Goal: Task Accomplishment & Management: Complete application form

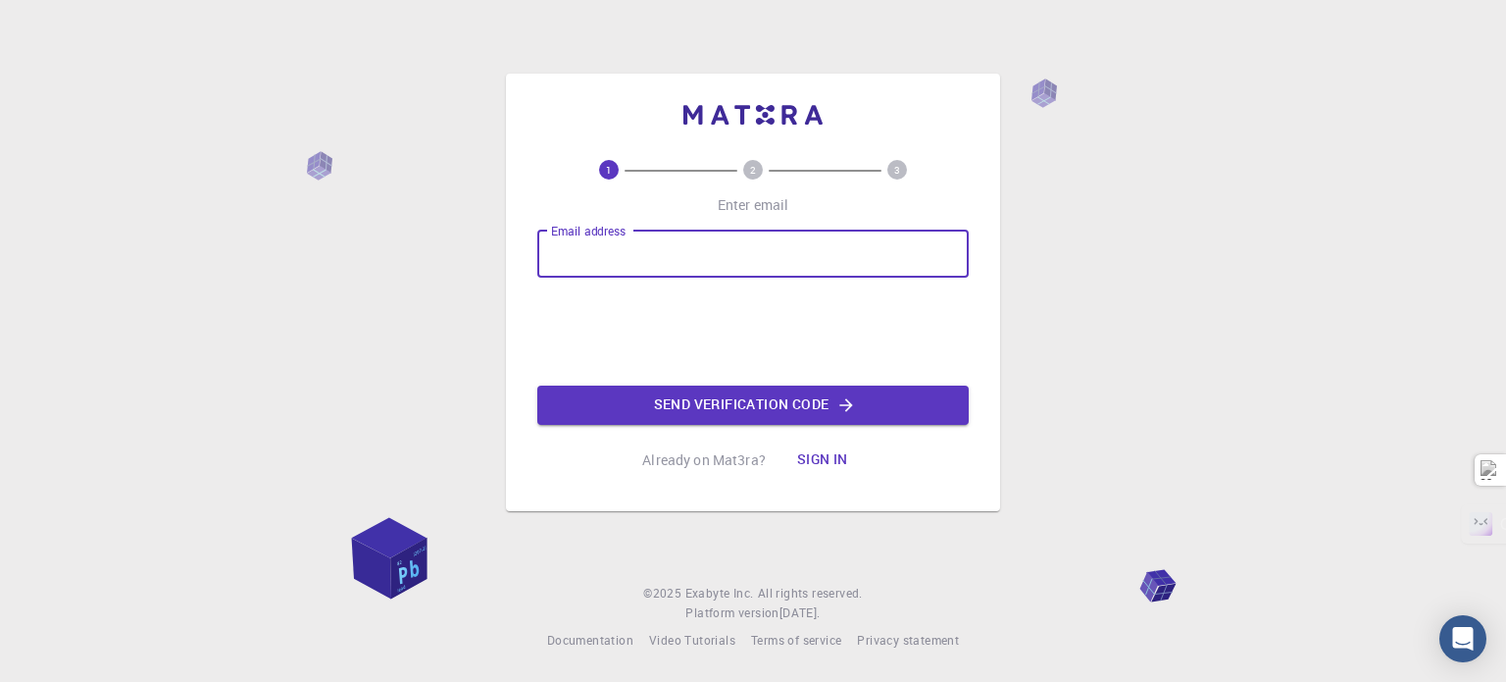
click at [648, 258] on input "Email address" at bounding box center [752, 253] width 431 height 47
type input "[EMAIL_ADDRESS][DOMAIN_NAME]"
click at [723, 406] on button "Send verification code" at bounding box center [752, 404] width 431 height 39
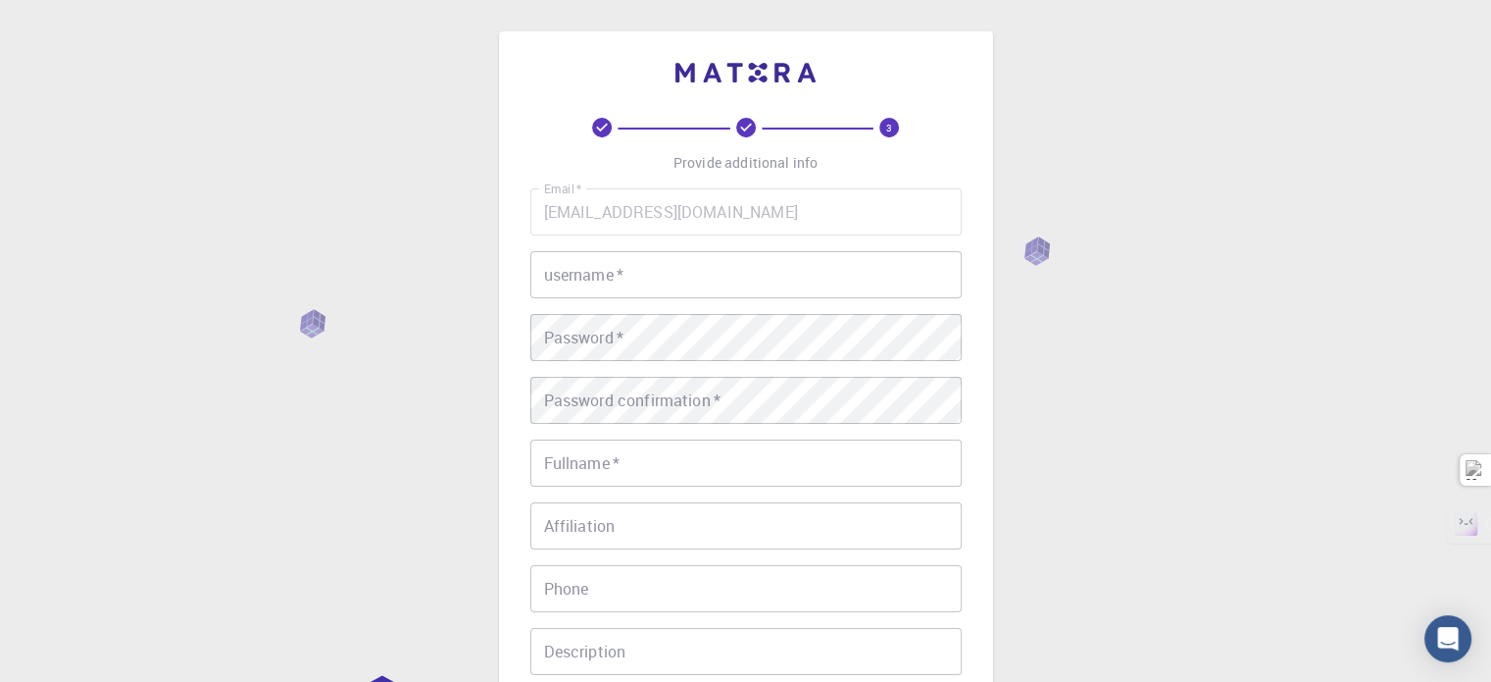
click at [678, 274] on input "username   *" at bounding box center [745, 274] width 431 height 47
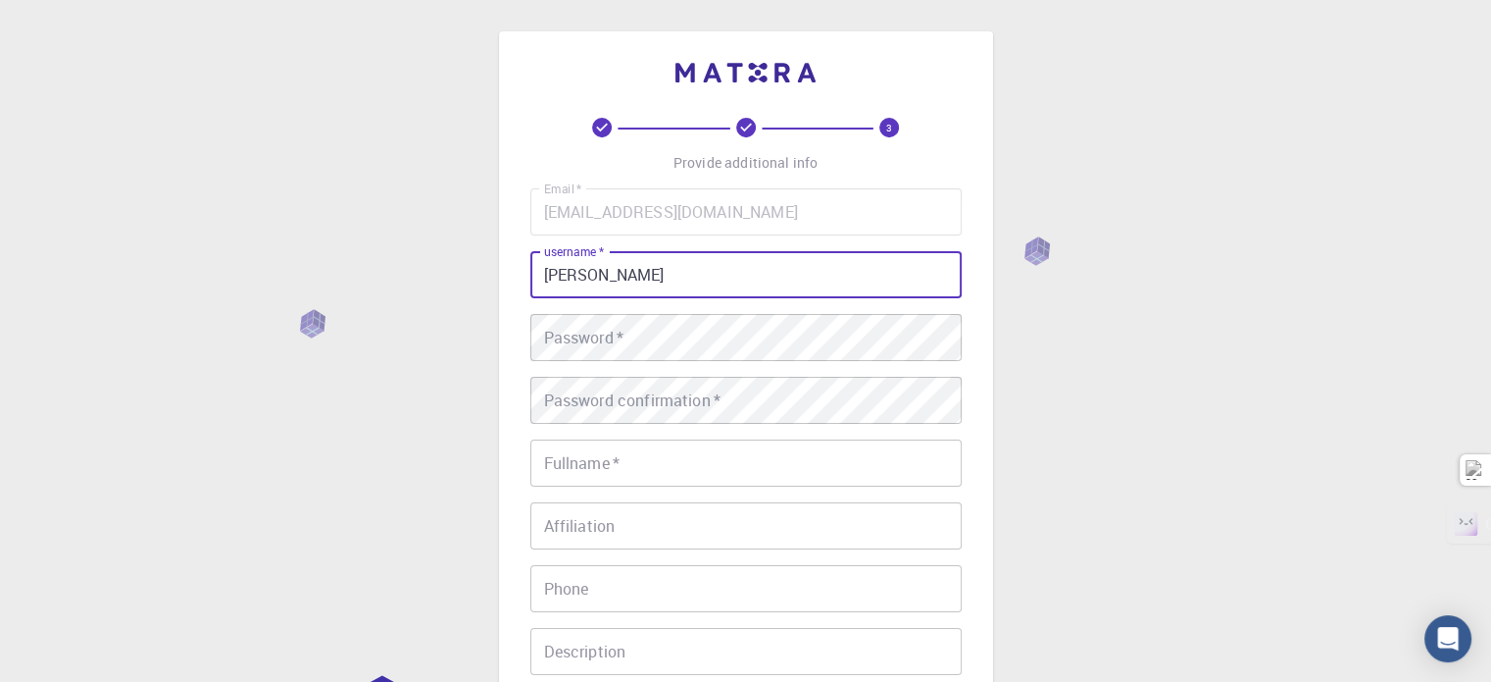
type input "[PERSON_NAME]"
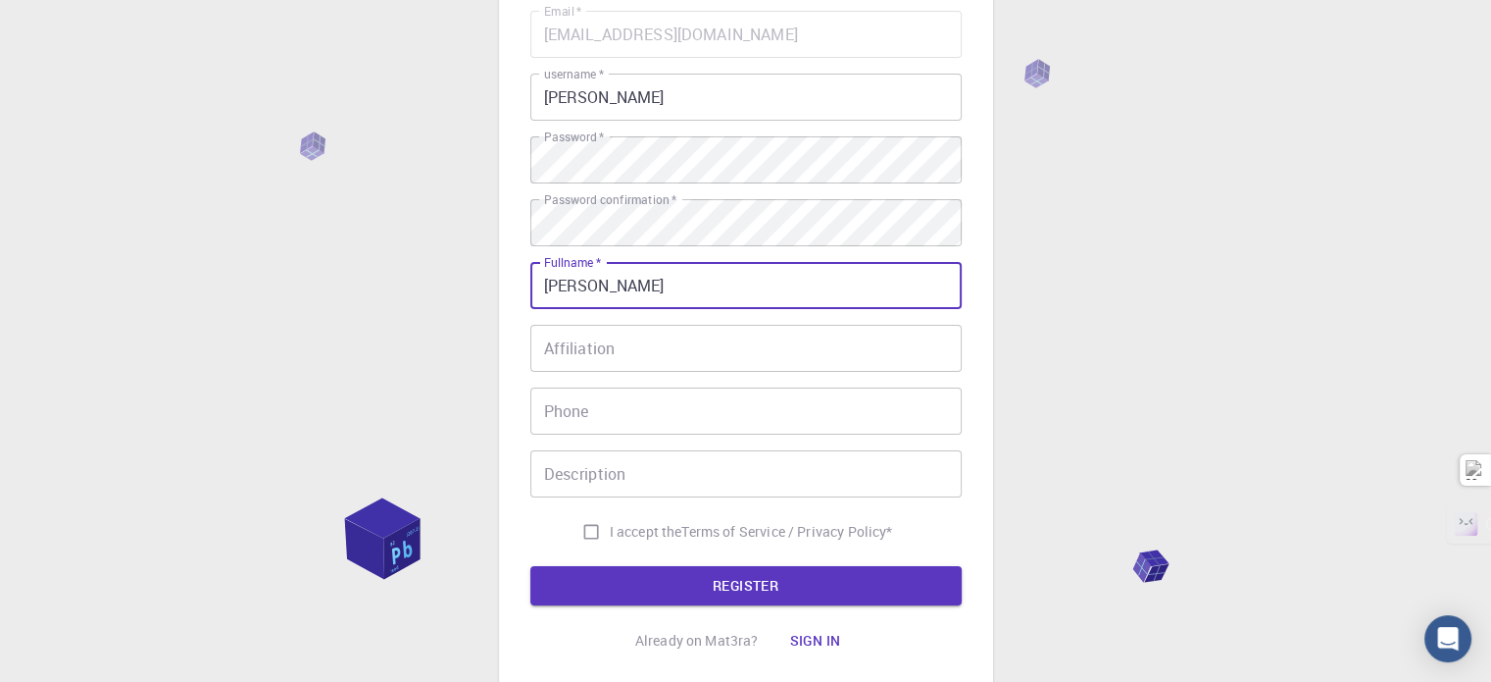
scroll to position [196, 0]
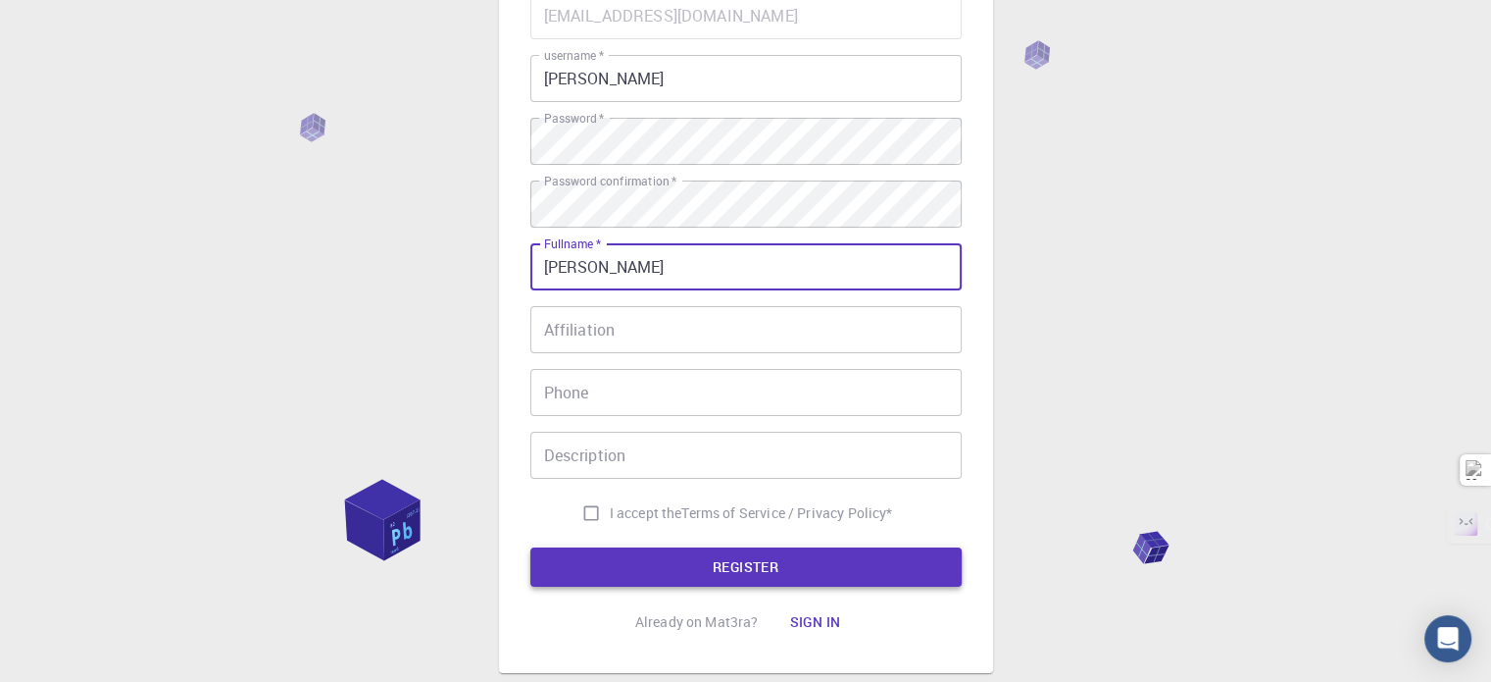
type input "[PERSON_NAME]"
click at [667, 577] on button "REGISTER" at bounding box center [745, 566] width 431 height 39
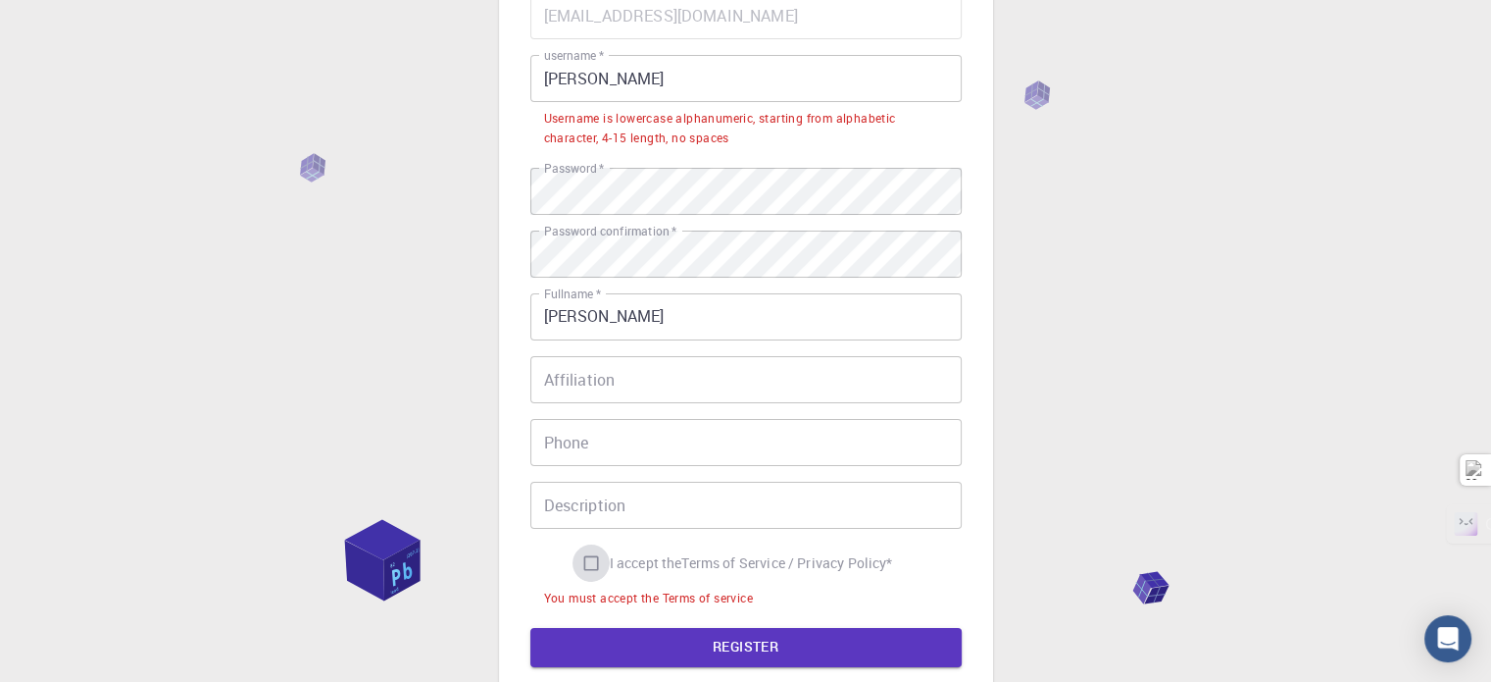
click at [596, 560] on input "I accept the Terms of Service / Privacy Policy *" at bounding box center [591, 562] width 37 height 37
checkbox input "true"
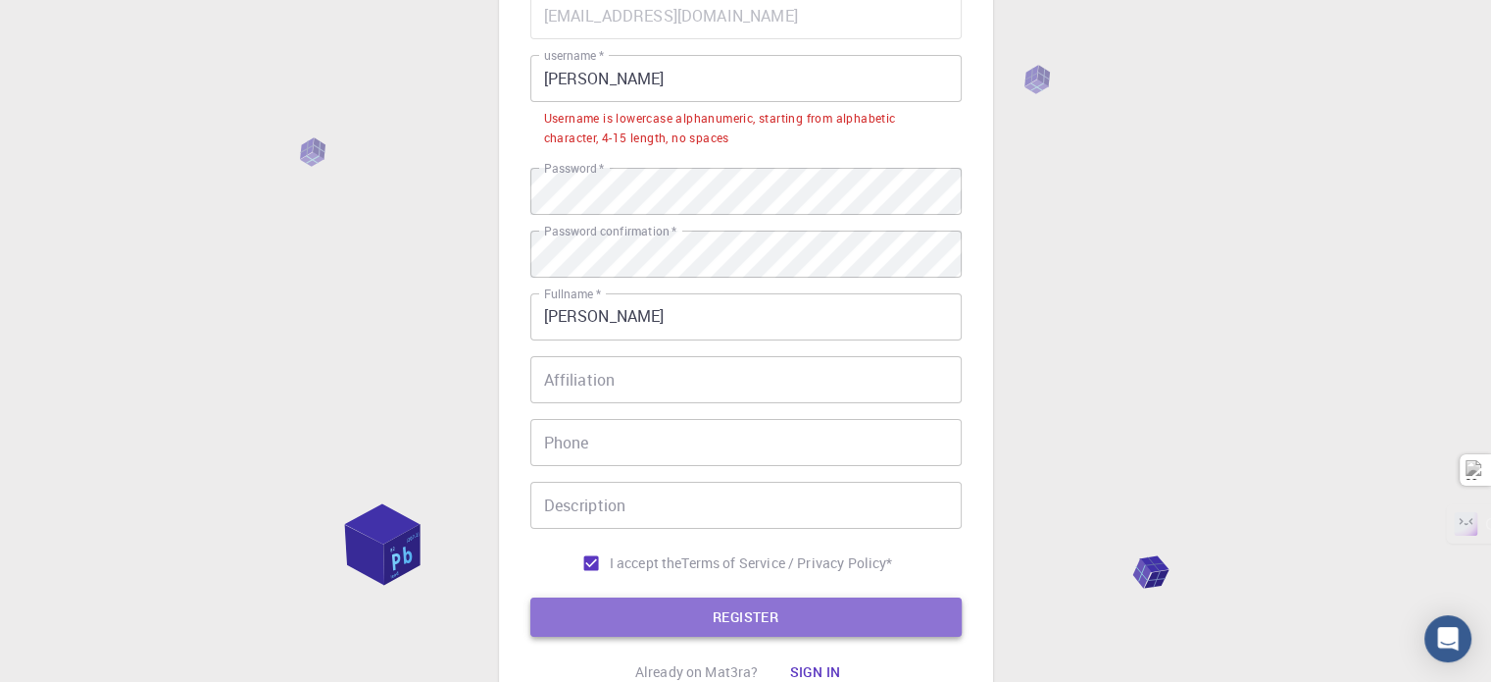
click at [628, 623] on button "REGISTER" at bounding box center [745, 616] width 431 height 39
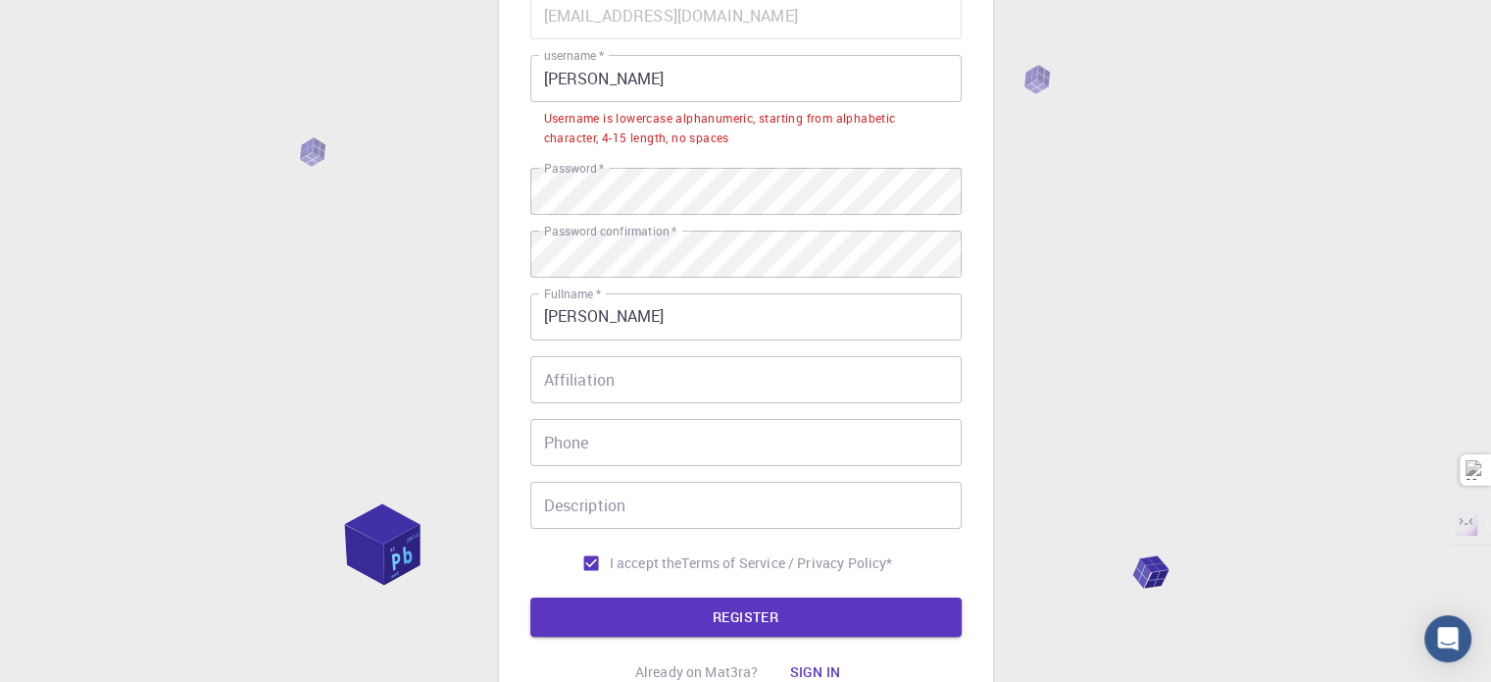
click at [581, 88] on input "[PERSON_NAME]" at bounding box center [745, 78] width 431 height 47
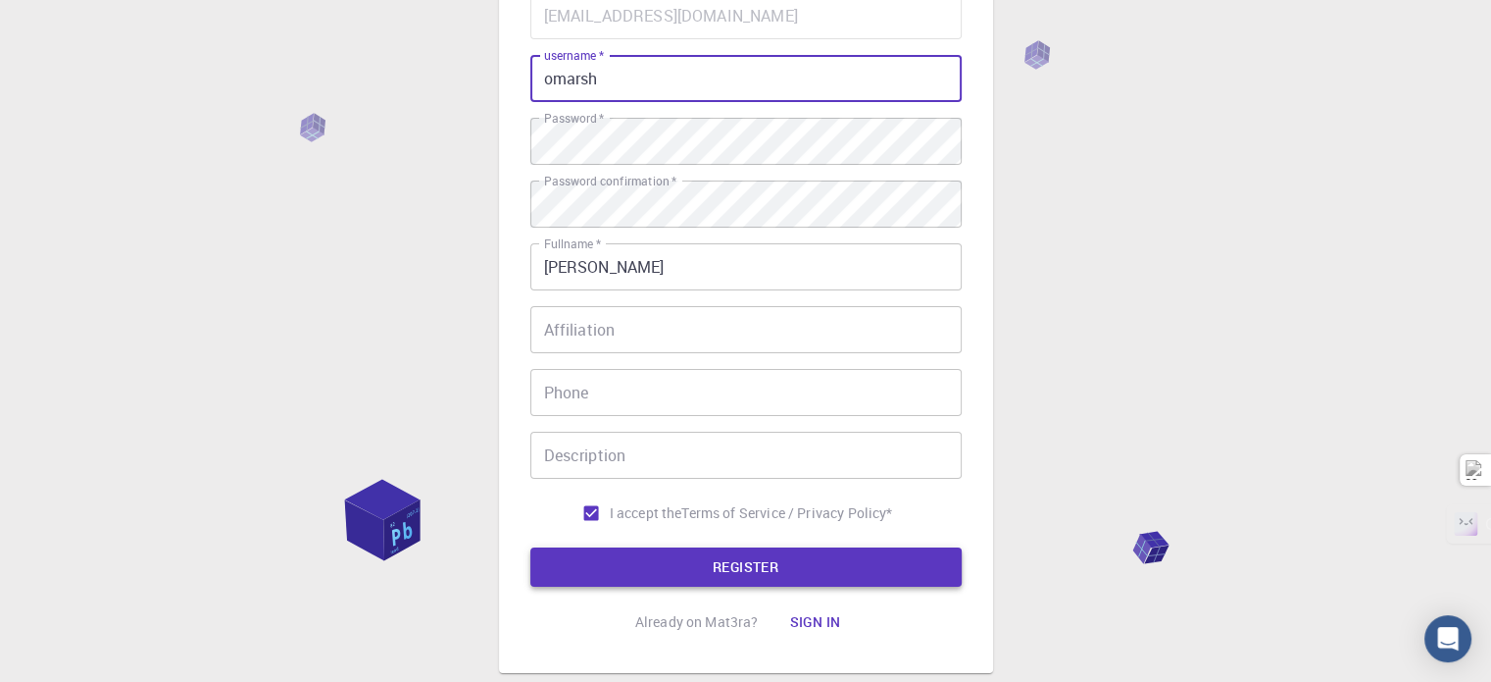
type input "omarsh"
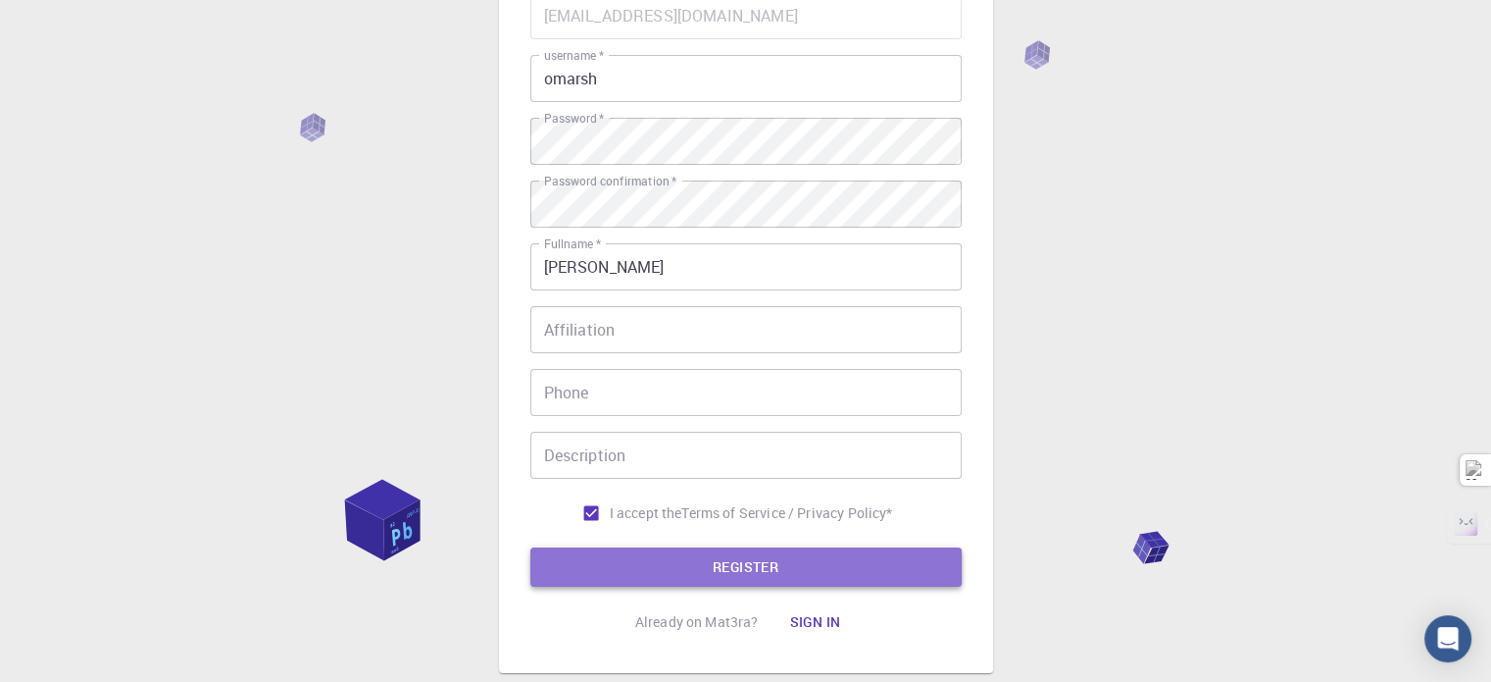
click at [734, 580] on button "REGISTER" at bounding box center [745, 566] width 431 height 39
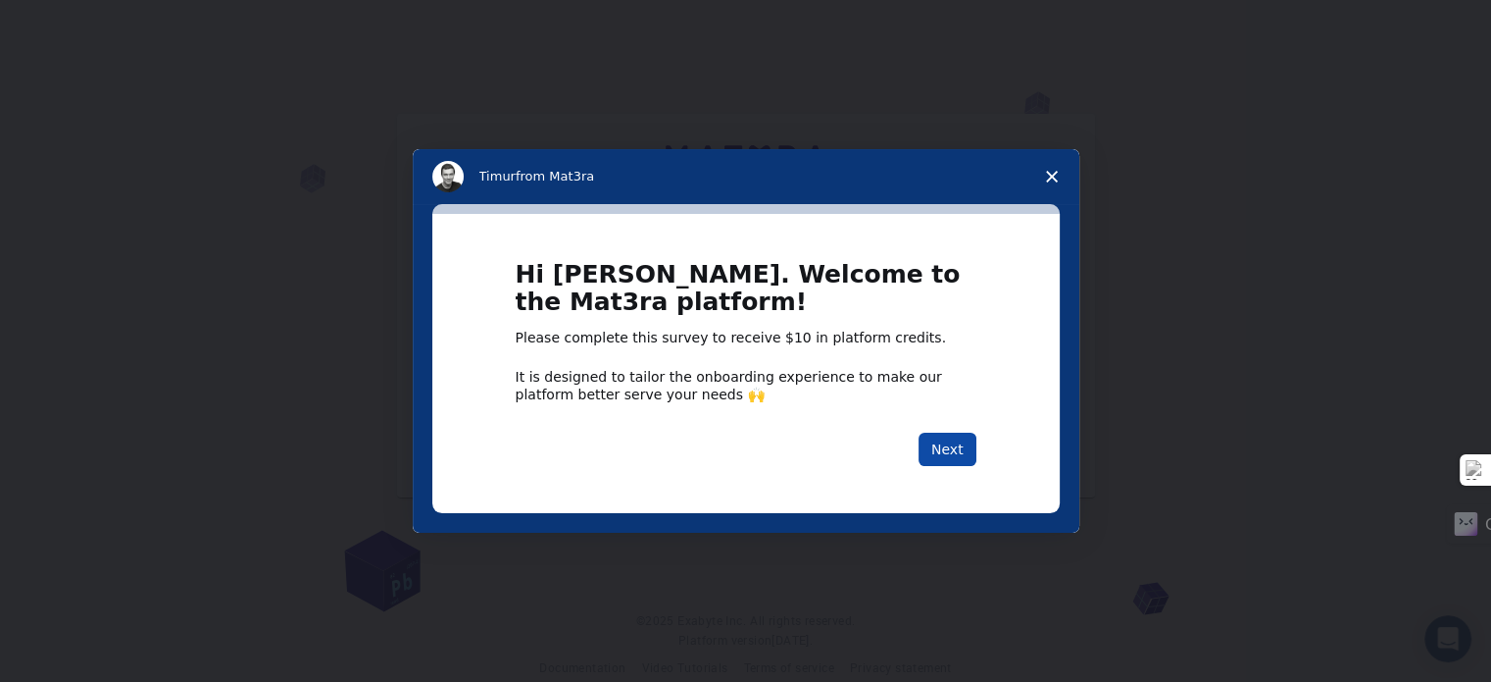
click at [973, 449] on button "Next" at bounding box center [948, 448] width 58 height 33
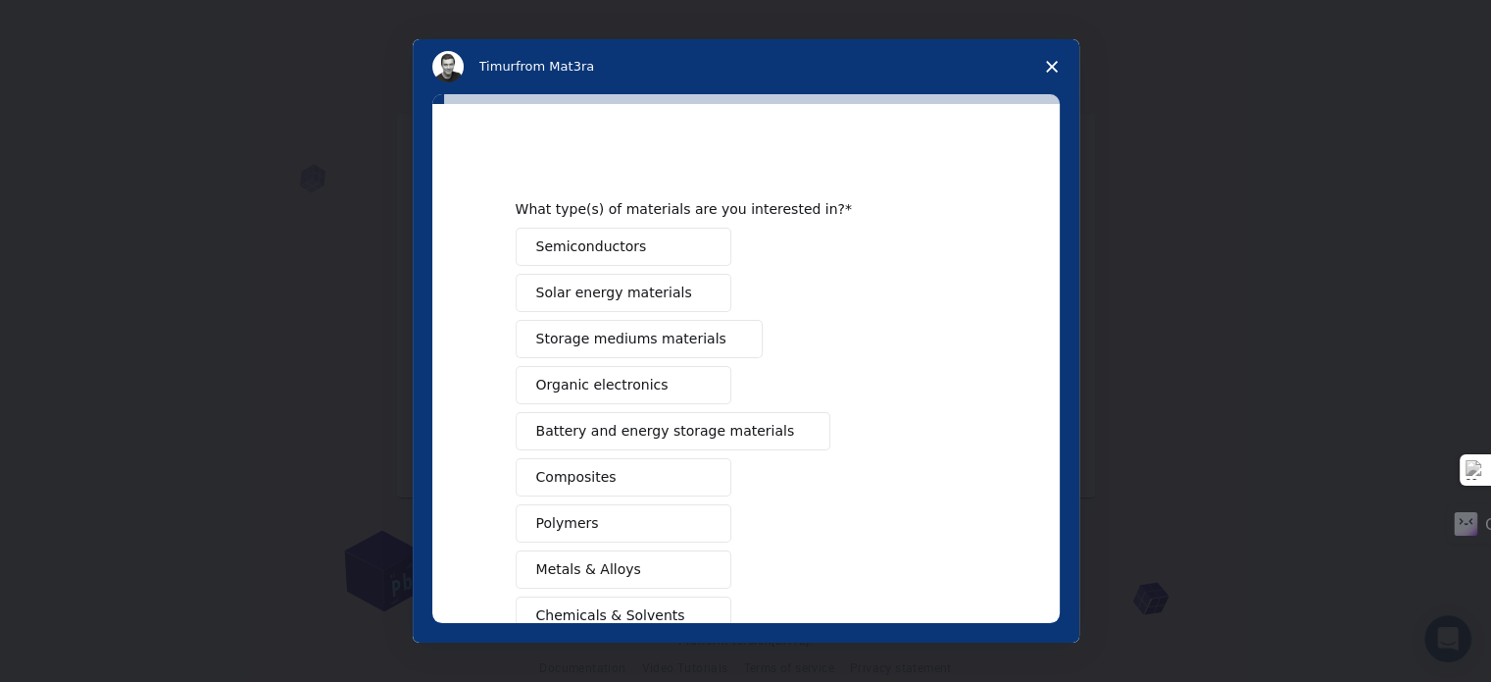
click at [973, 446] on div "What type(s) of materials are you interested in? Semiconductors Solar energy ma…" at bounding box center [746, 363] width 628 height 519
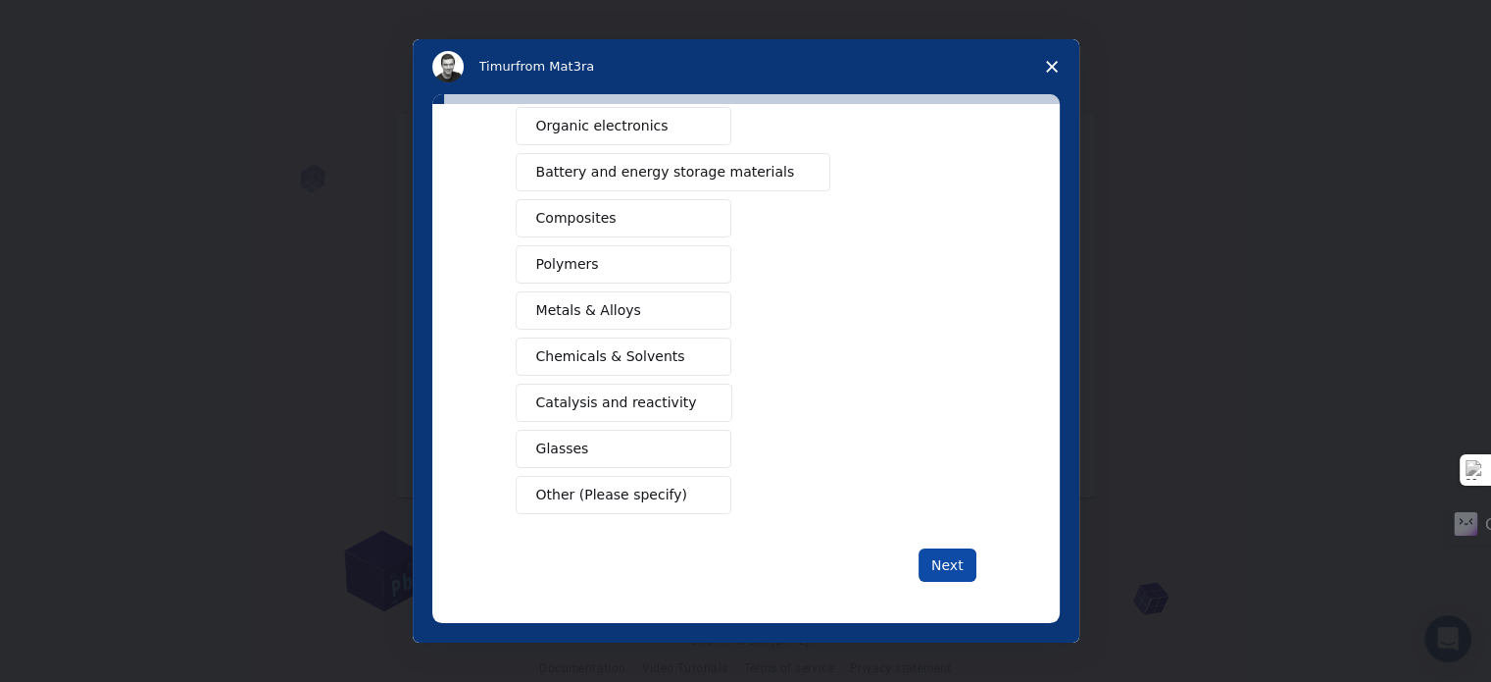
click at [949, 570] on button "Next" at bounding box center [948, 564] width 58 height 33
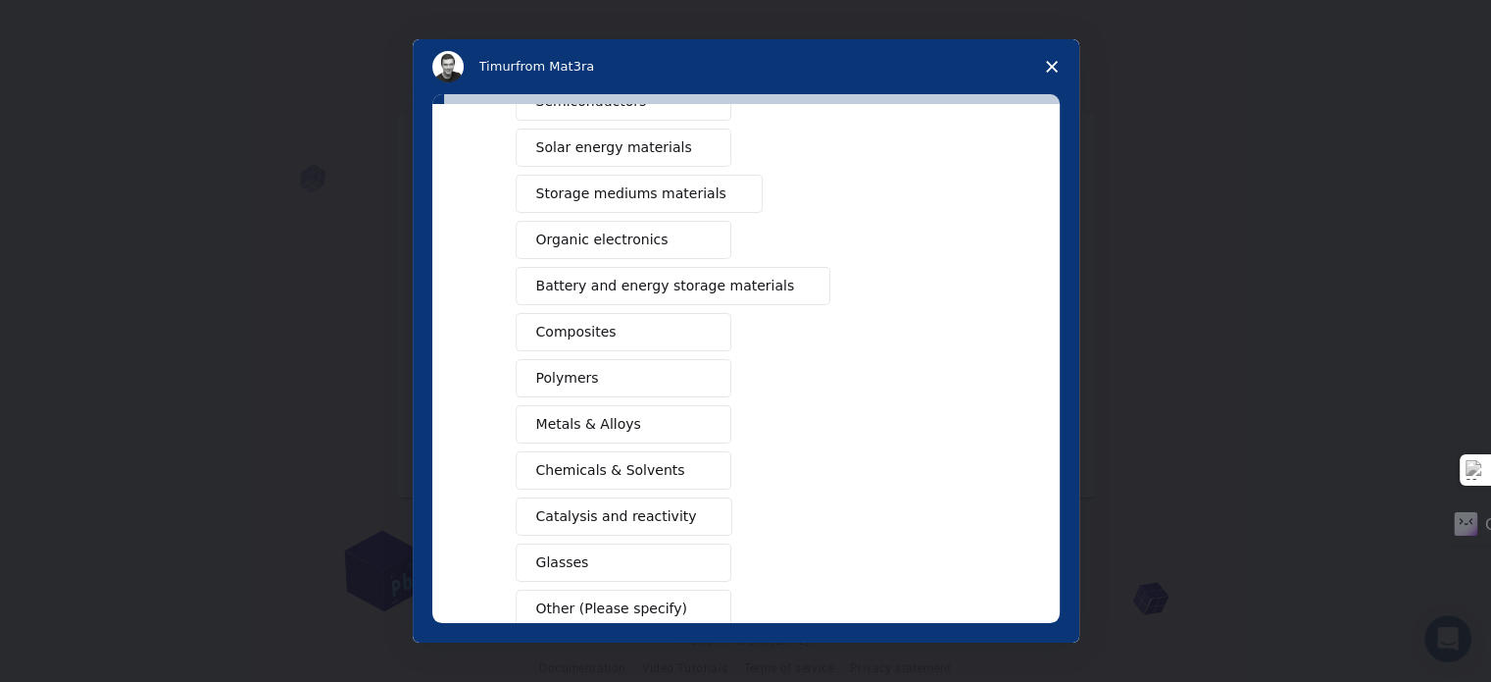
scroll to position [282, 0]
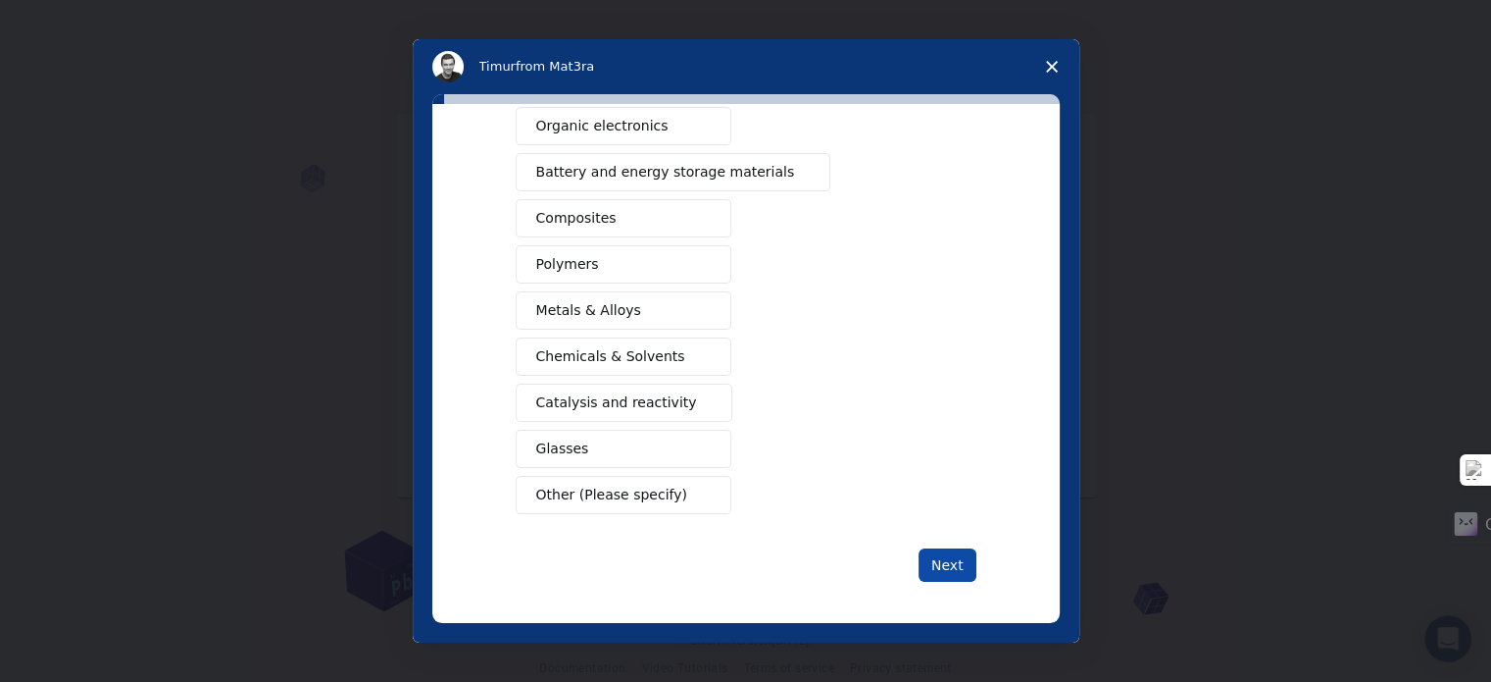
click at [923, 567] on button "Next" at bounding box center [948, 564] width 58 height 33
click at [924, 566] on button "Next" at bounding box center [948, 564] width 58 height 33
drag, startPoint x: 925, startPoint y: 563, endPoint x: 935, endPoint y: 562, distance: 10.8
click at [927, 563] on button "Next" at bounding box center [948, 564] width 58 height 33
click at [936, 562] on button "Next" at bounding box center [948, 564] width 58 height 33
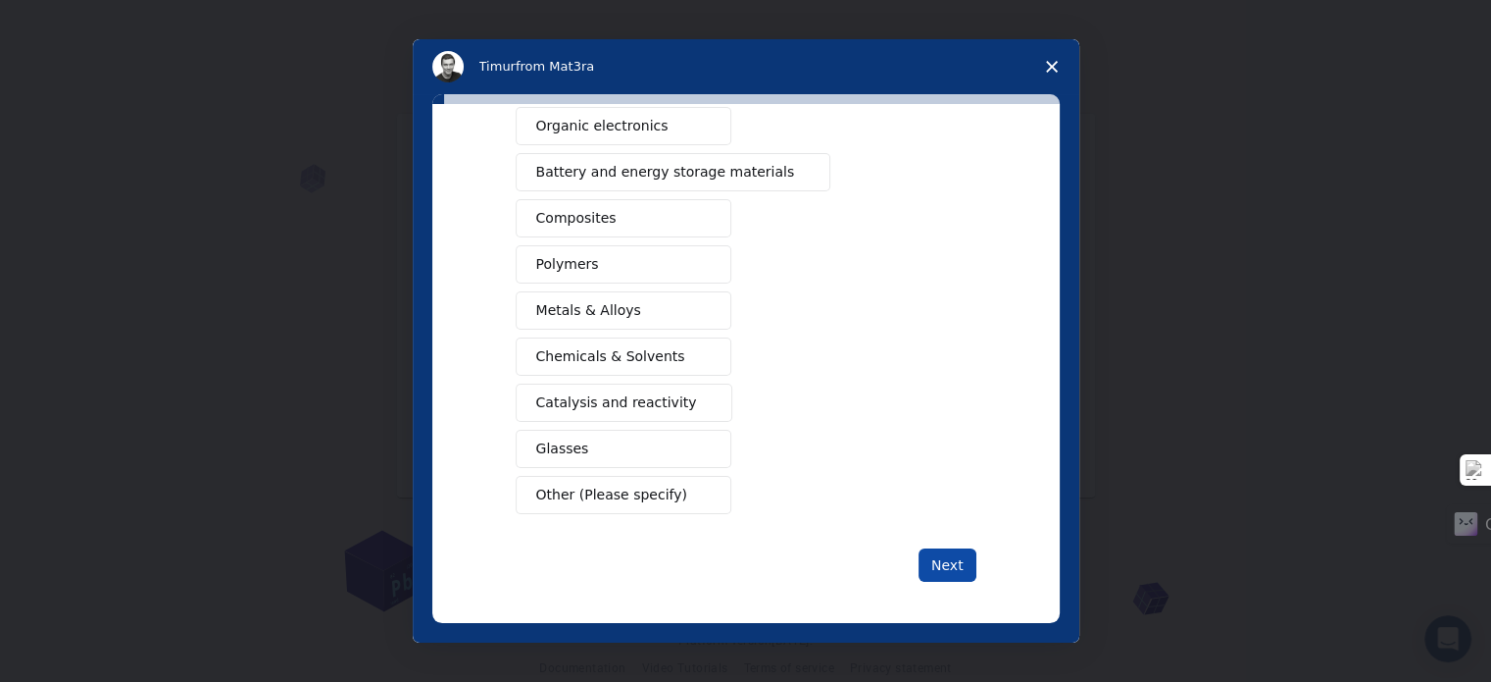
click at [936, 562] on button "Next" at bounding box center [948, 564] width 58 height 33
click at [1057, 63] on span "Close survey" at bounding box center [1052, 66] width 55 height 55
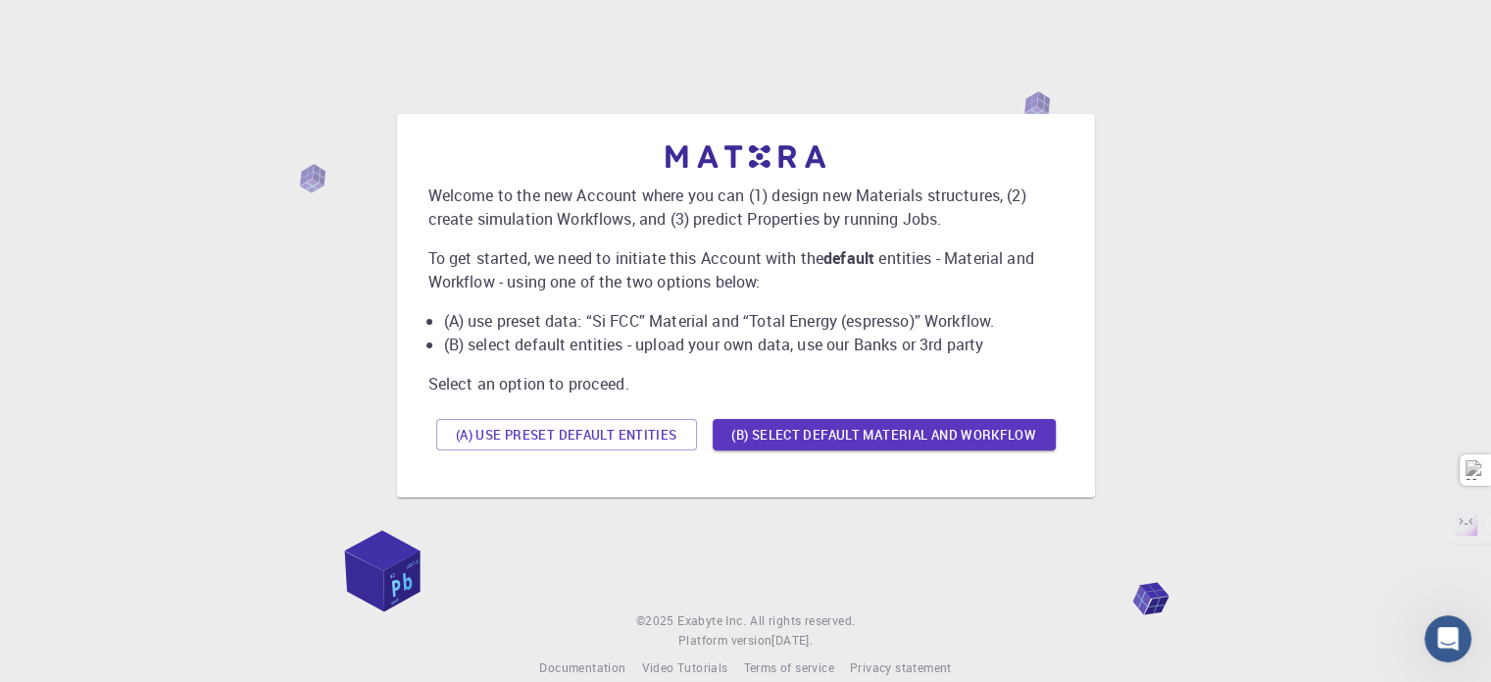
drag, startPoint x: 363, startPoint y: 579, endPoint x: 502, endPoint y: 527, distance: 148.6
click at [364, 579] on div "Welcome to the new Account where you can (1) design new Materials structures, (…" at bounding box center [745, 290] width 1491 height 580
click at [757, 440] on button "(B) Select default material and workflow" at bounding box center [884, 434] width 343 height 31
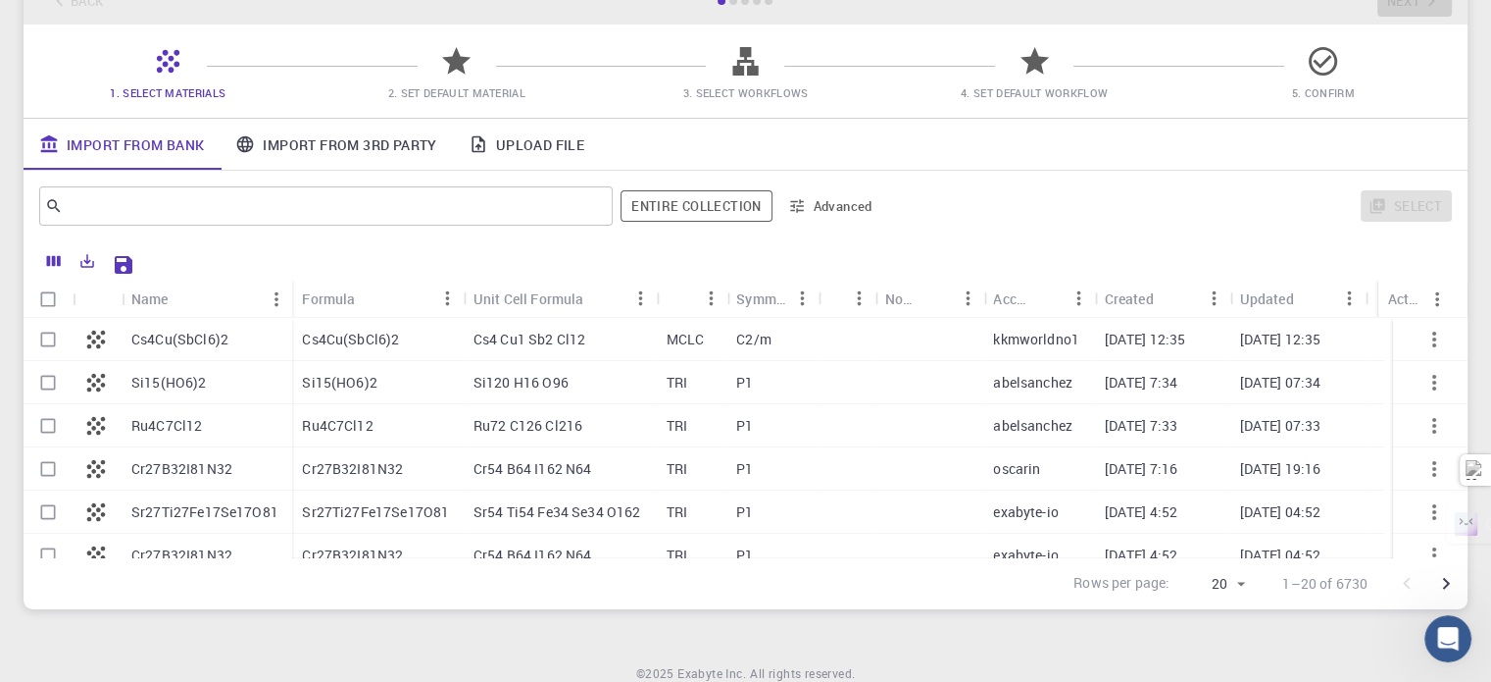
scroll to position [98, 0]
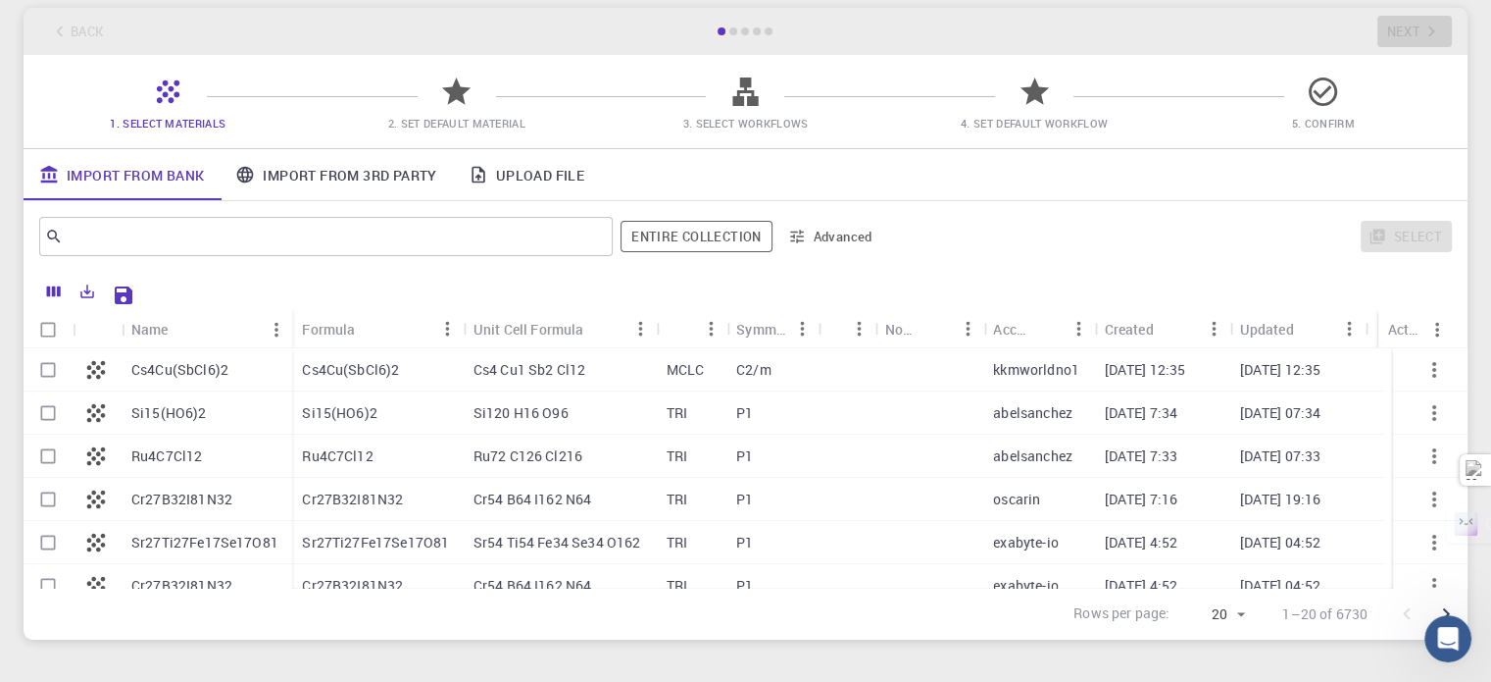
click at [955, 376] on div at bounding box center [930, 369] width 108 height 43
checkbox input "true"
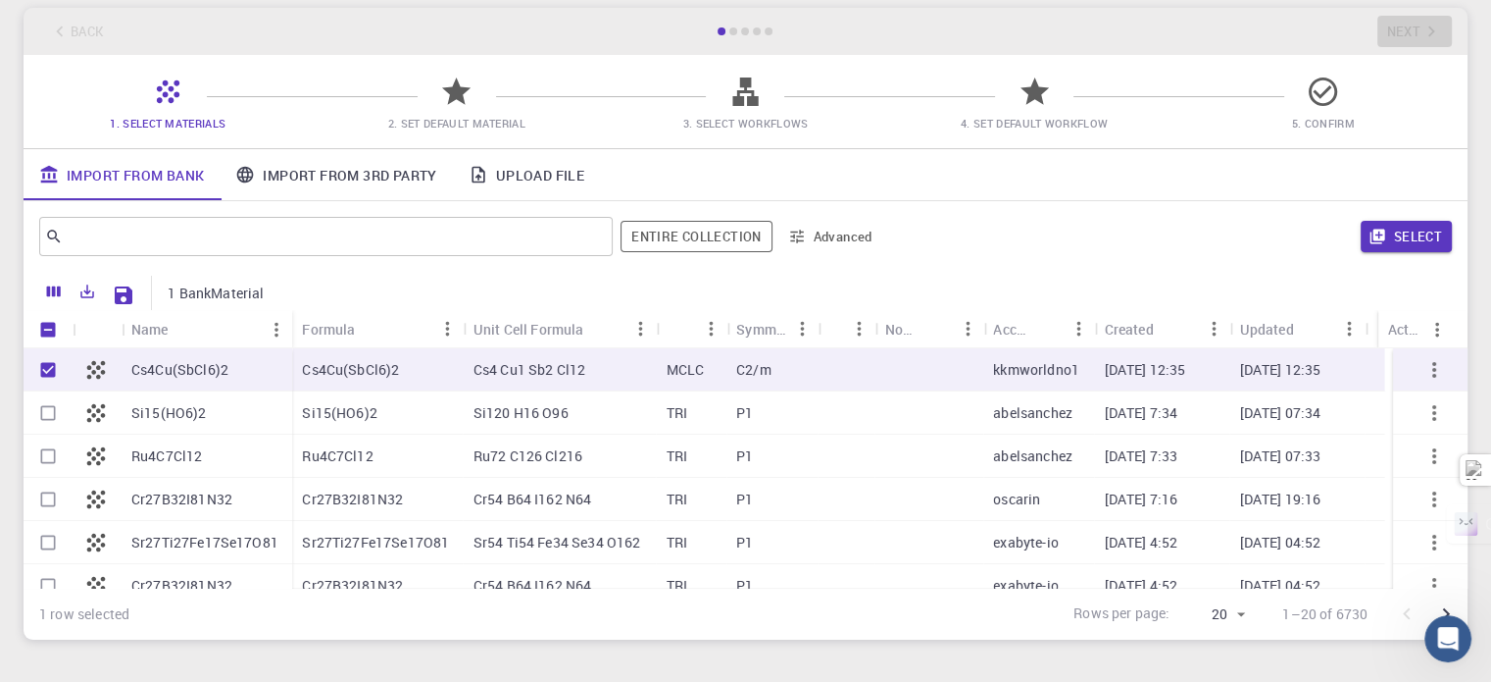
click at [955, 376] on div at bounding box center [930, 369] width 108 height 43
checkbox input "false"
click at [955, 376] on div at bounding box center [930, 369] width 108 height 43
checkbox input "true"
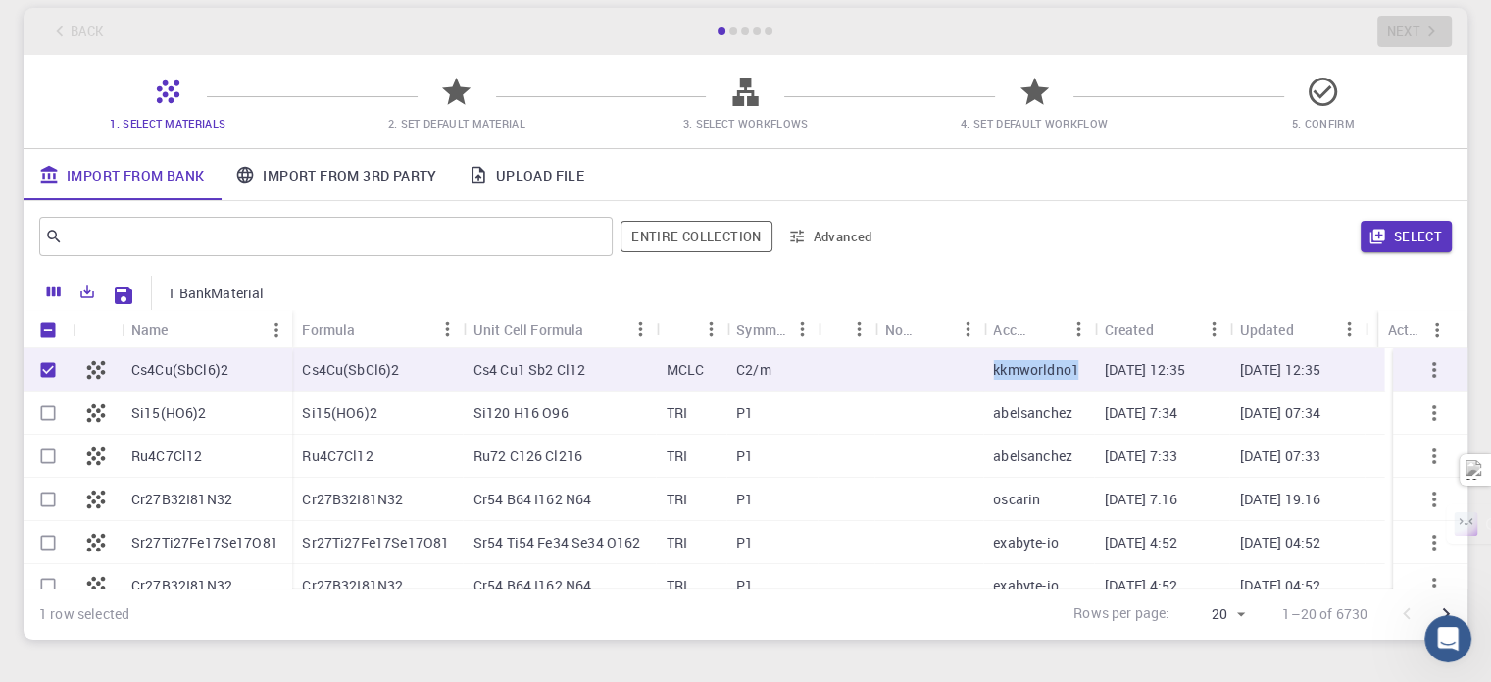
checkbox input "true"
click at [228, 368] on div "Cs4Cu(SbCl6)2" at bounding box center [207, 369] width 171 height 43
checkbox input "true"
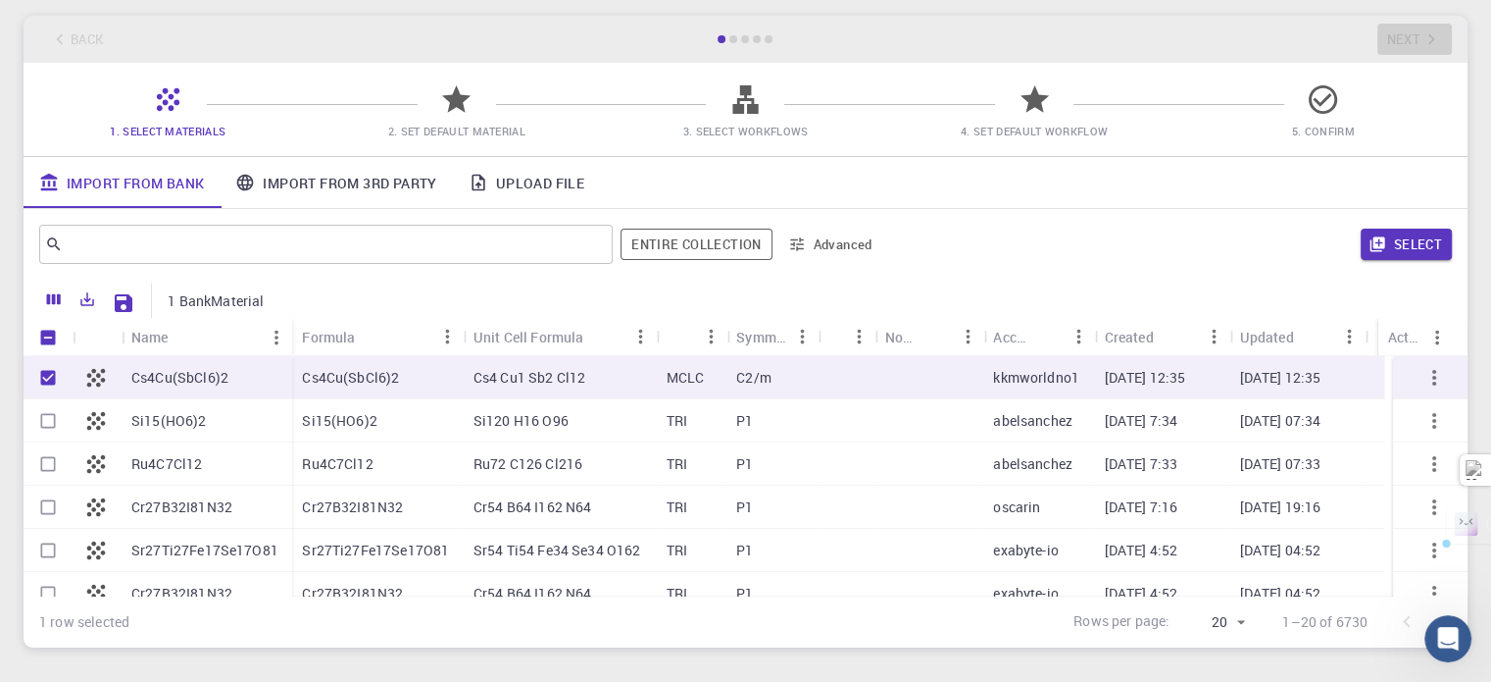
scroll to position [0, 0]
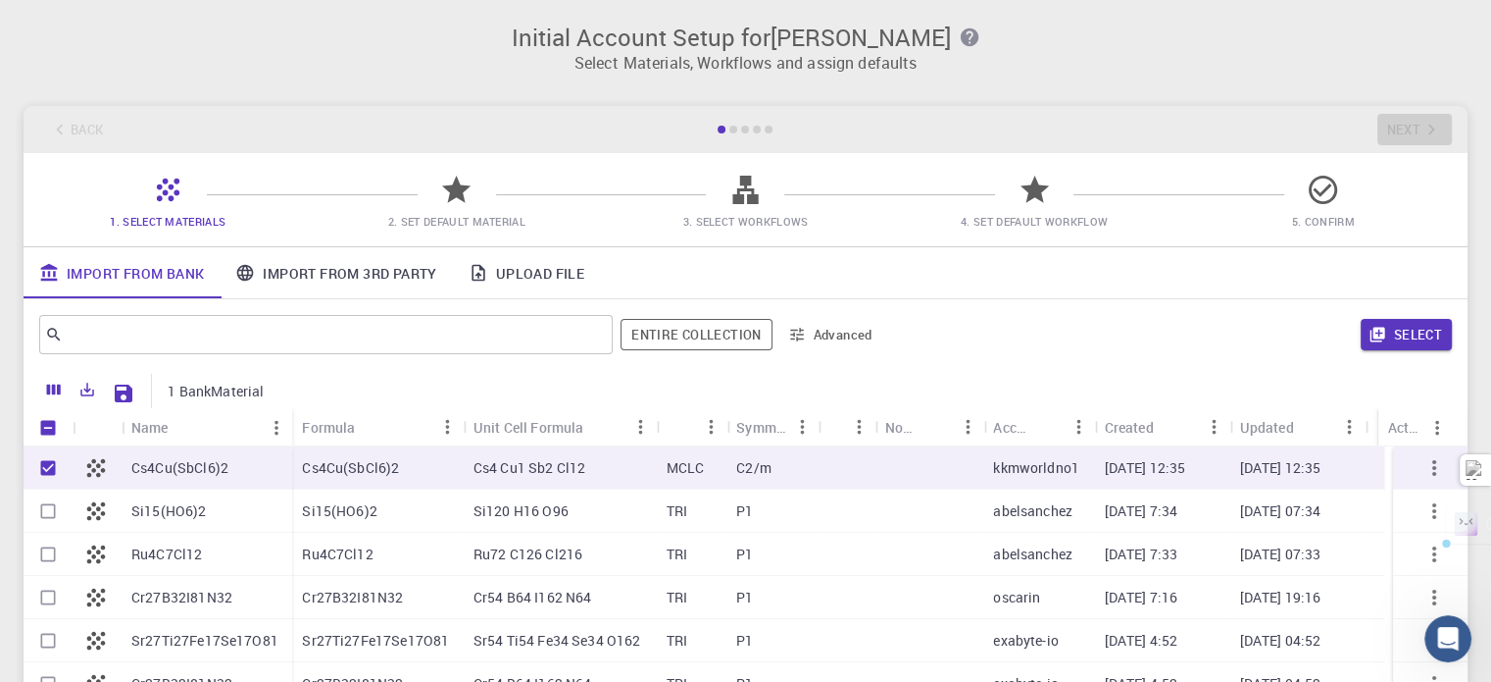
click at [323, 278] on link "Import From 3rd Party" at bounding box center [336, 272] width 232 height 51
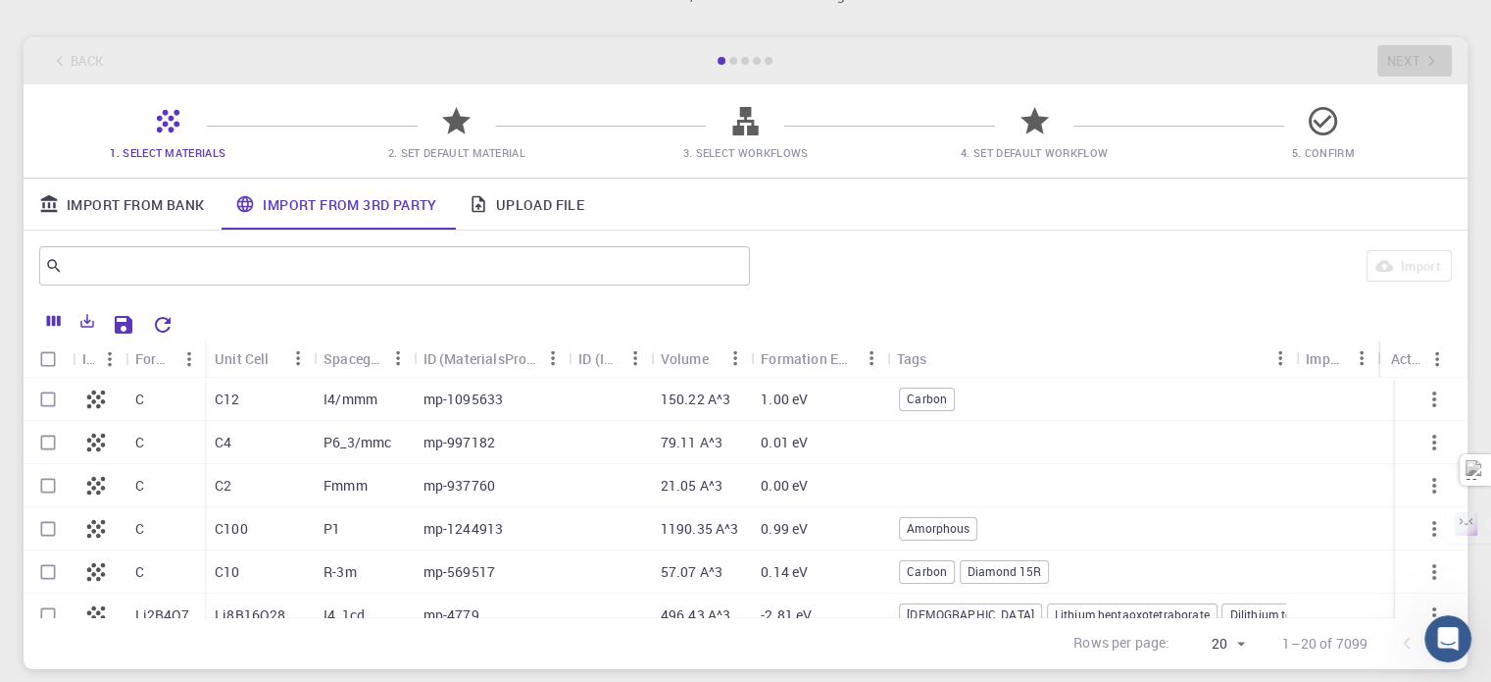
scroll to position [98, 0]
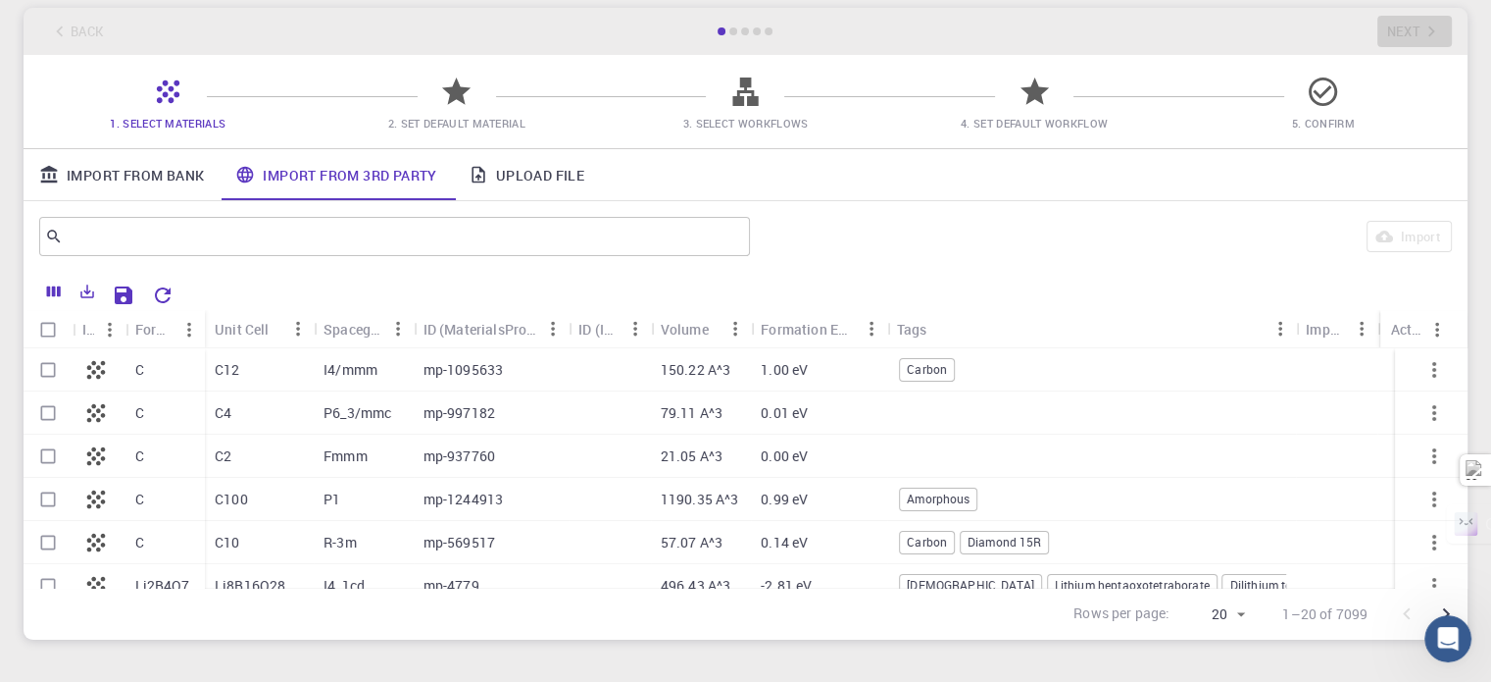
click at [95, 378] on icon at bounding box center [95, 369] width 27 height 27
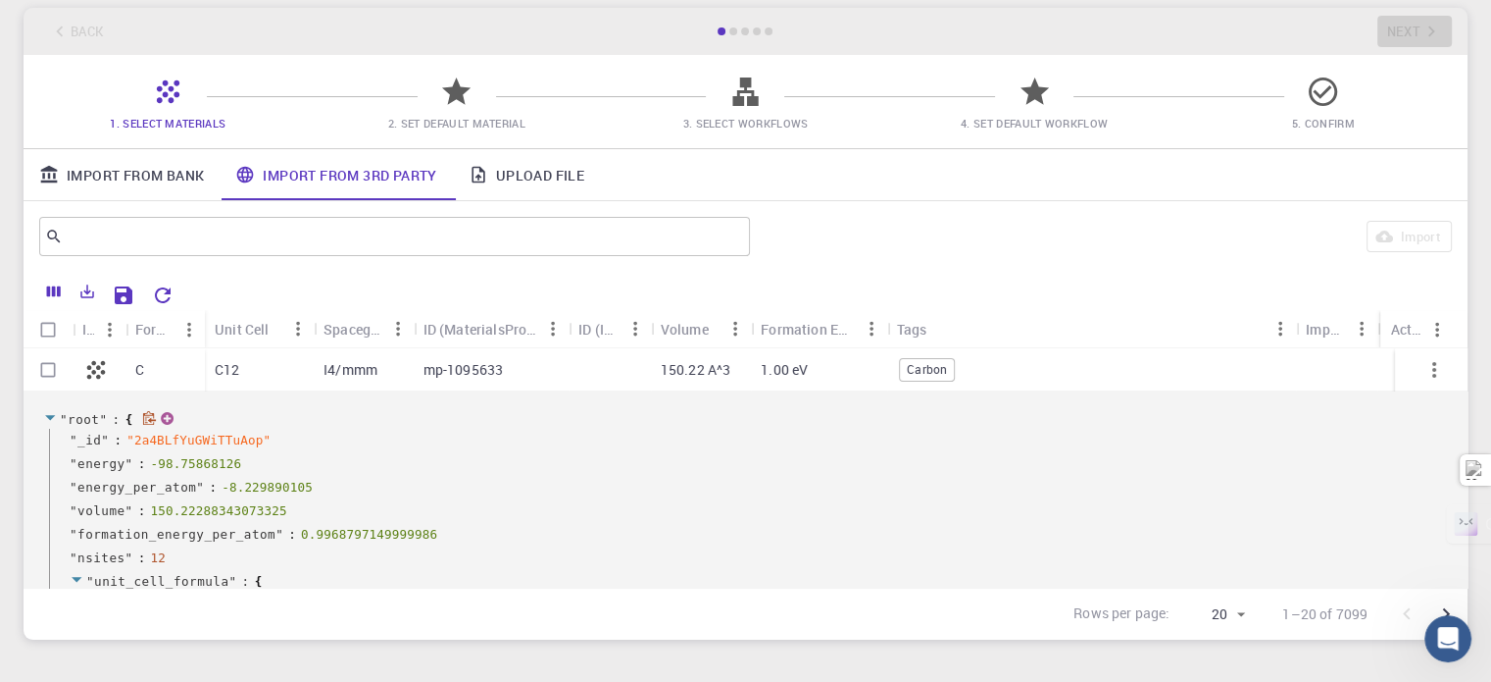
click at [94, 415] on span "root" at bounding box center [83, 419] width 31 height 15
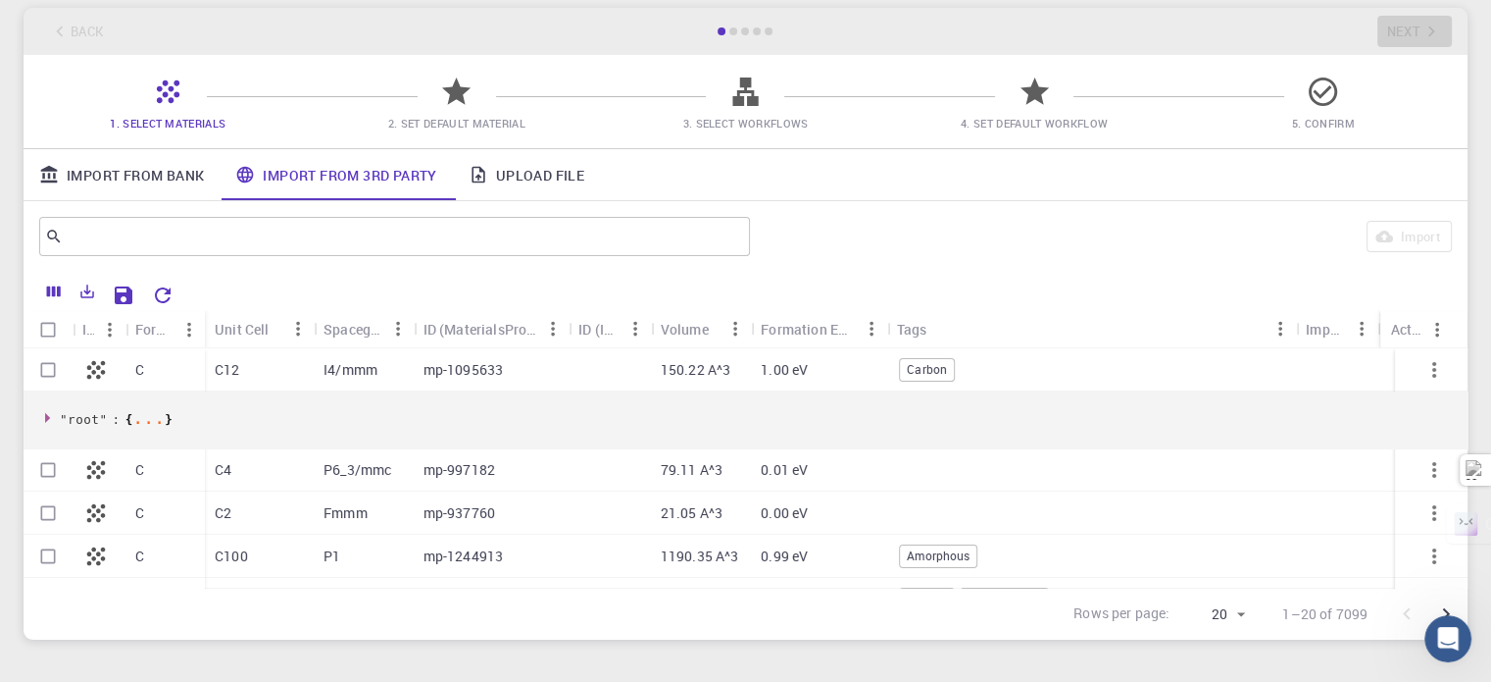
click at [96, 372] on icon at bounding box center [95, 369] width 27 height 27
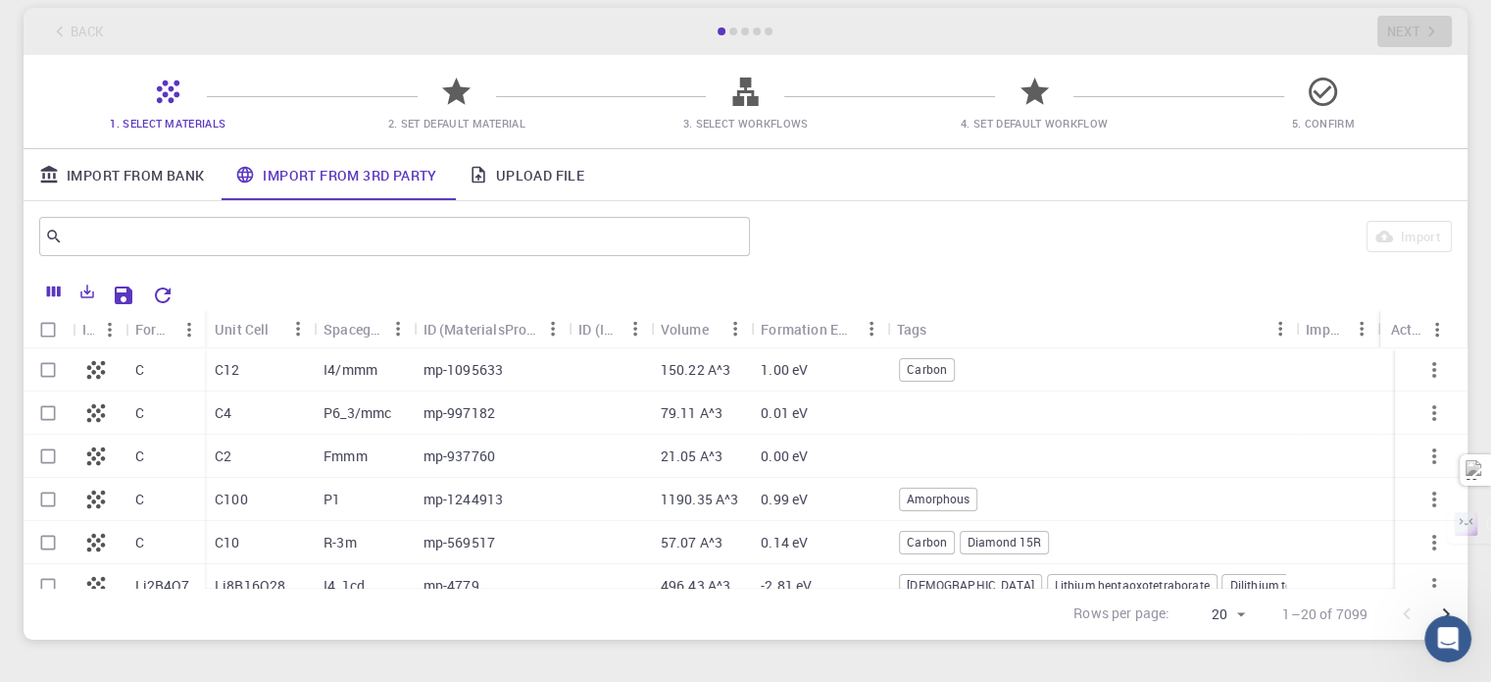
click at [97, 372] on icon at bounding box center [95, 369] width 27 height 27
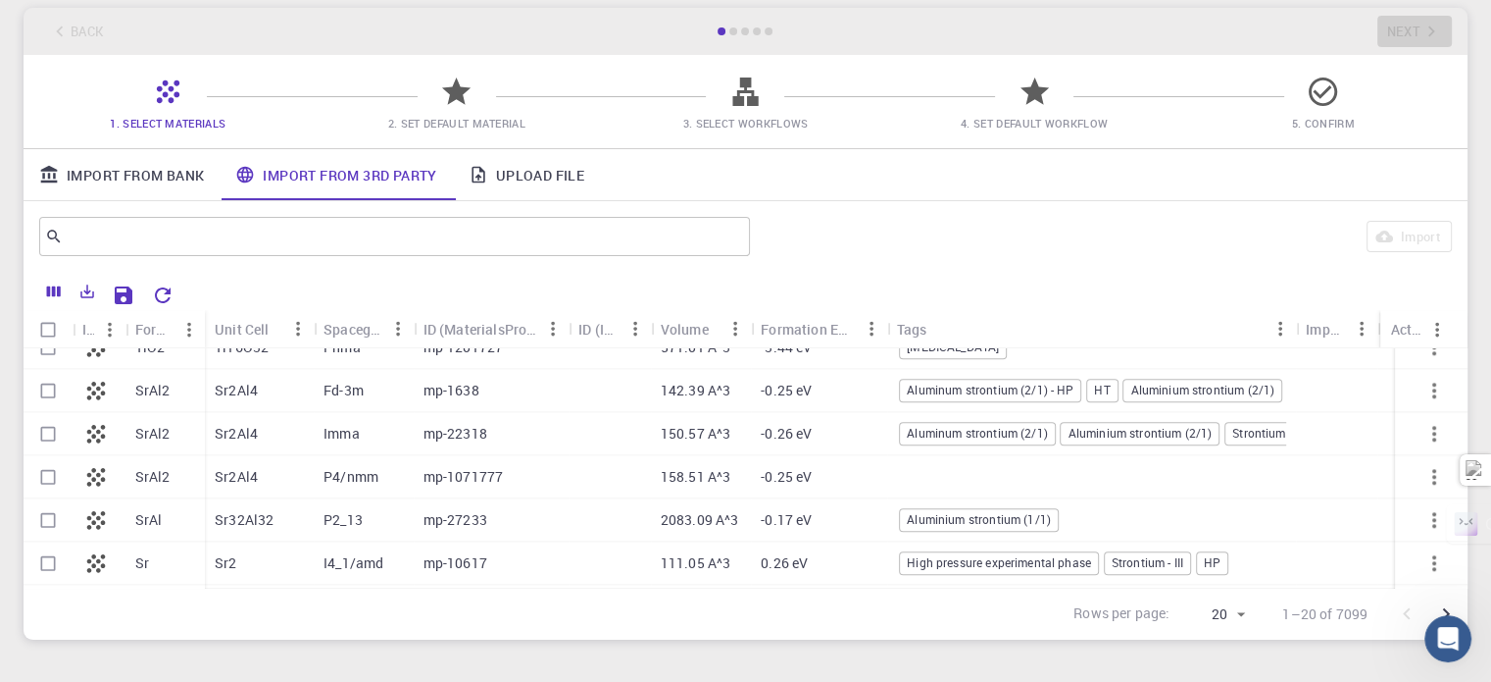
scroll to position [2099, 0]
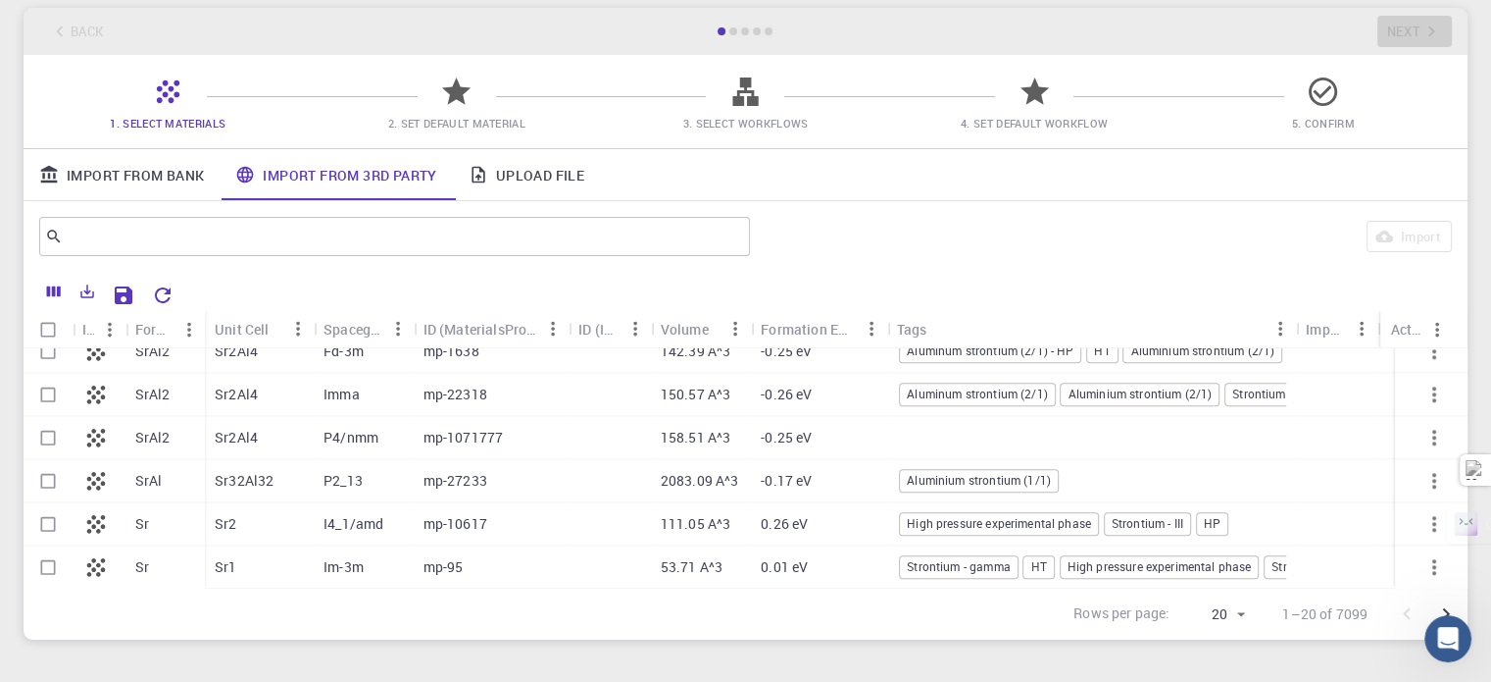
click at [84, 25] on div "Back Next" at bounding box center [746, 31] width 1444 height 47
click at [80, 179] on link "Import From Bank" at bounding box center [122, 174] width 196 height 51
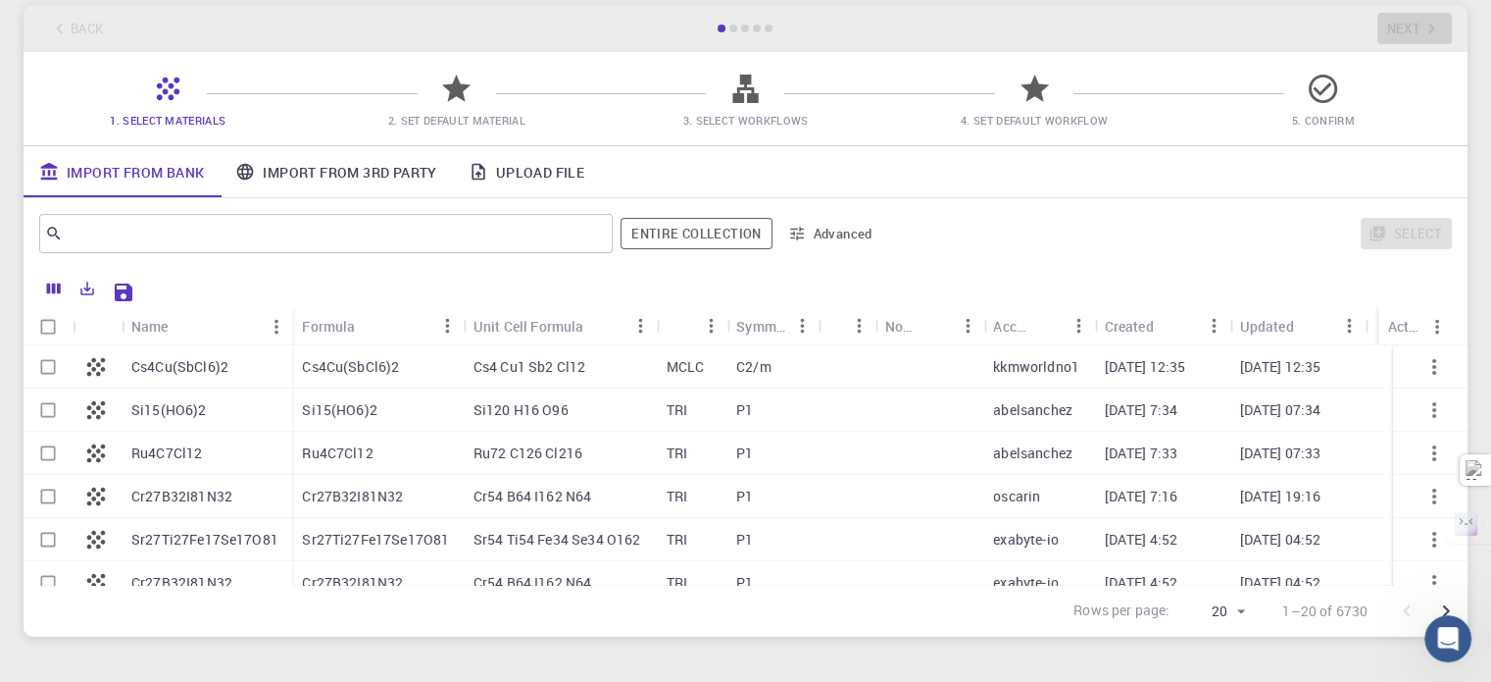
scroll to position [0, 0]
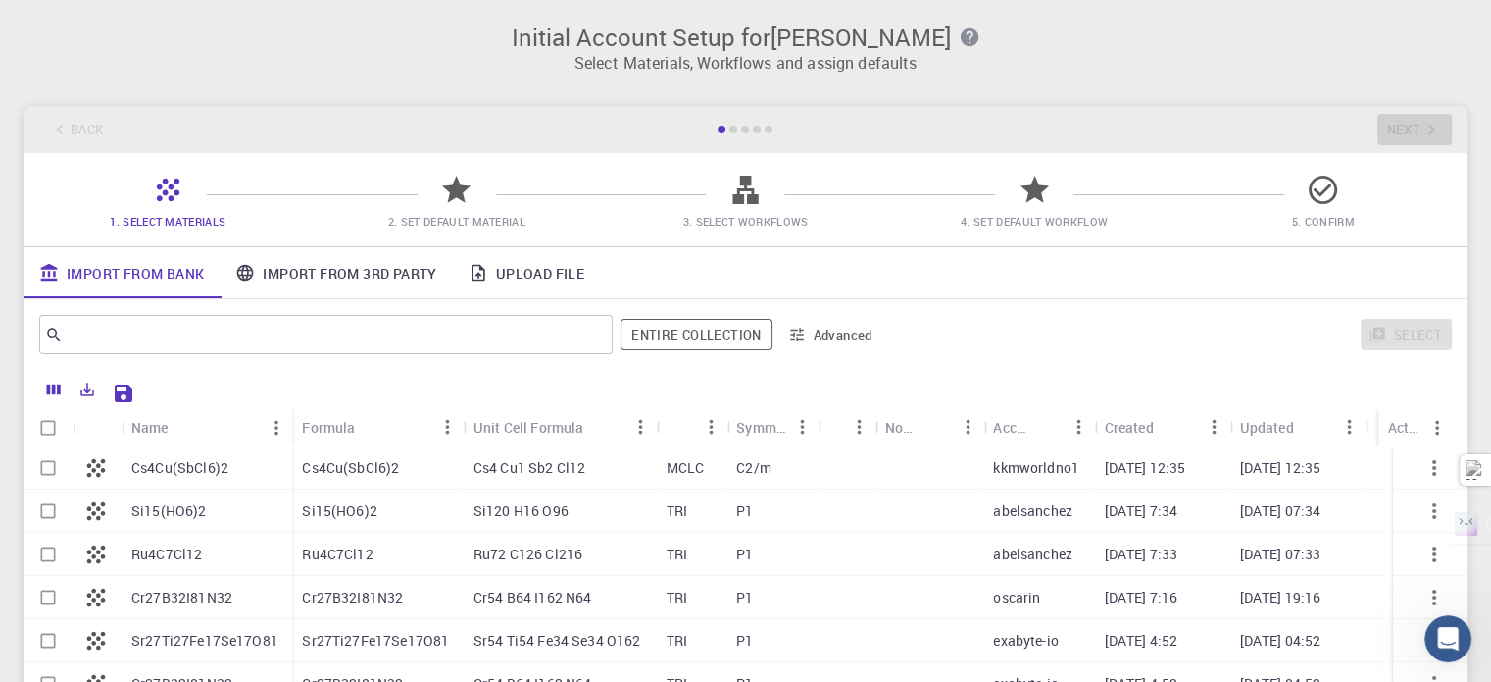
click at [1389, 125] on div "Back Next" at bounding box center [746, 129] width 1444 height 47
click at [733, 206] on icon at bounding box center [746, 190] width 34 height 34
click at [672, 333] on button "Entire collection" at bounding box center [696, 334] width 151 height 31
click at [541, 340] on input "text" at bounding box center [319, 334] width 513 height 27
